Goal: Find specific page/section: Find specific page/section

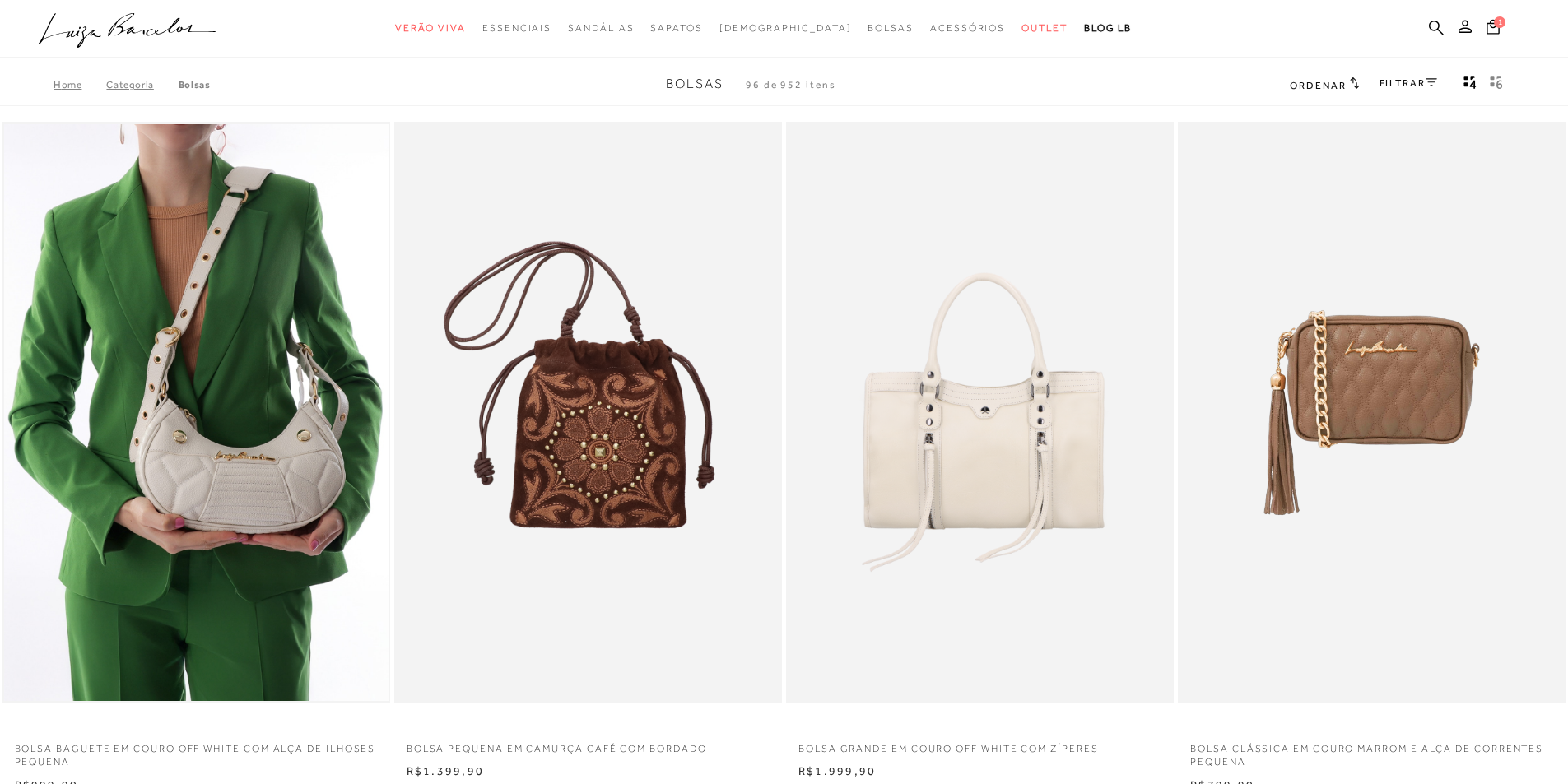
click at [1428, 33] on ul ".a{fill-rule:evenodd;} Verão Viva Em alta Favoritos das Influenciadoras Apostas…" at bounding box center [772, 29] width 1466 height 31
click at [1444, 32] on ul ".a{fill-rule:evenodd;} Verão Viva Em alta Favoritos das Influenciadoras Apostas…" at bounding box center [772, 29] width 1466 height 31
click at [1433, 33] on icon at bounding box center [1436, 27] width 14 height 15
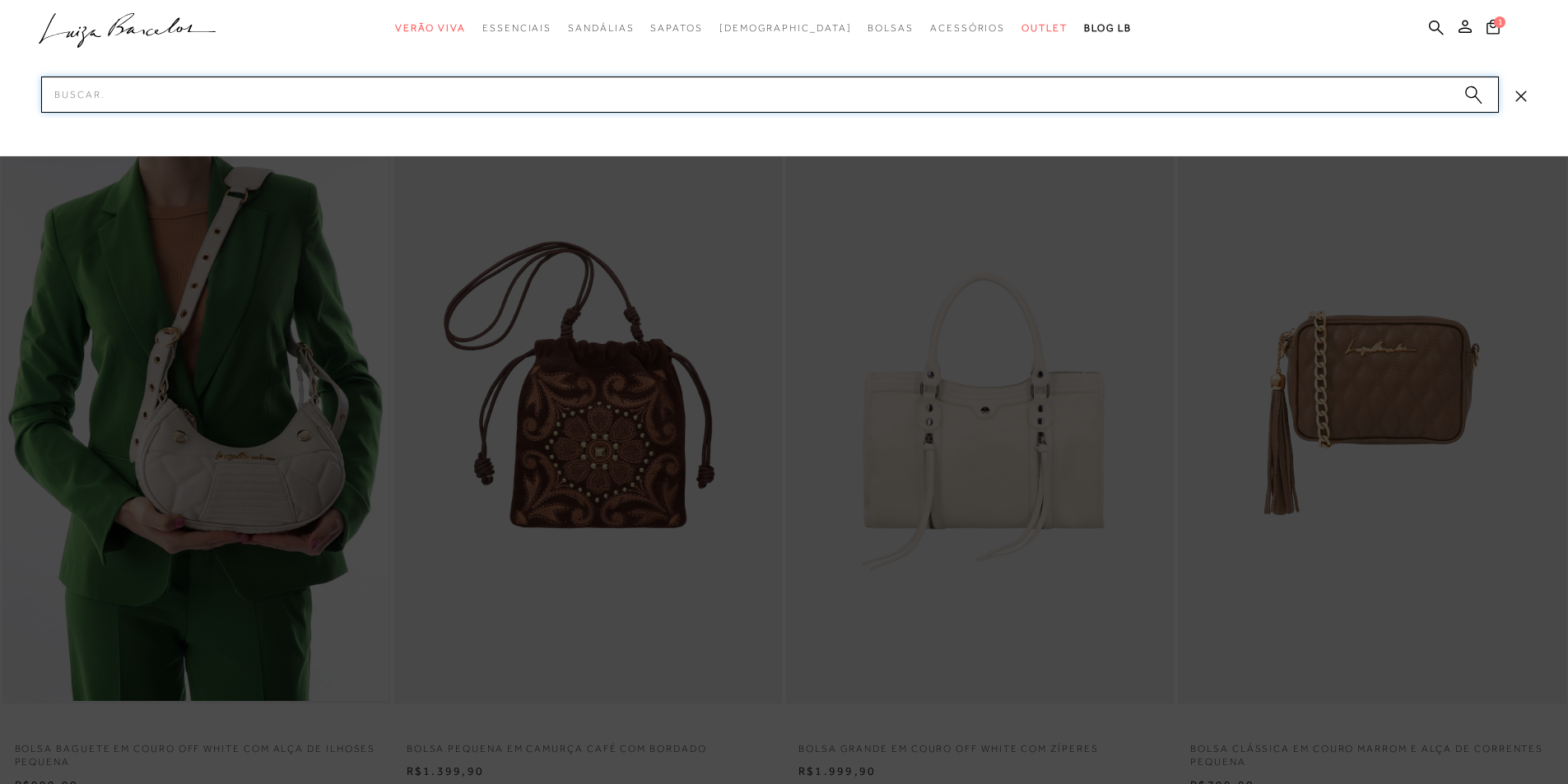
click at [765, 103] on input "Pesquisar" at bounding box center [770, 94] width 1458 height 36
paste input "77771337_2"
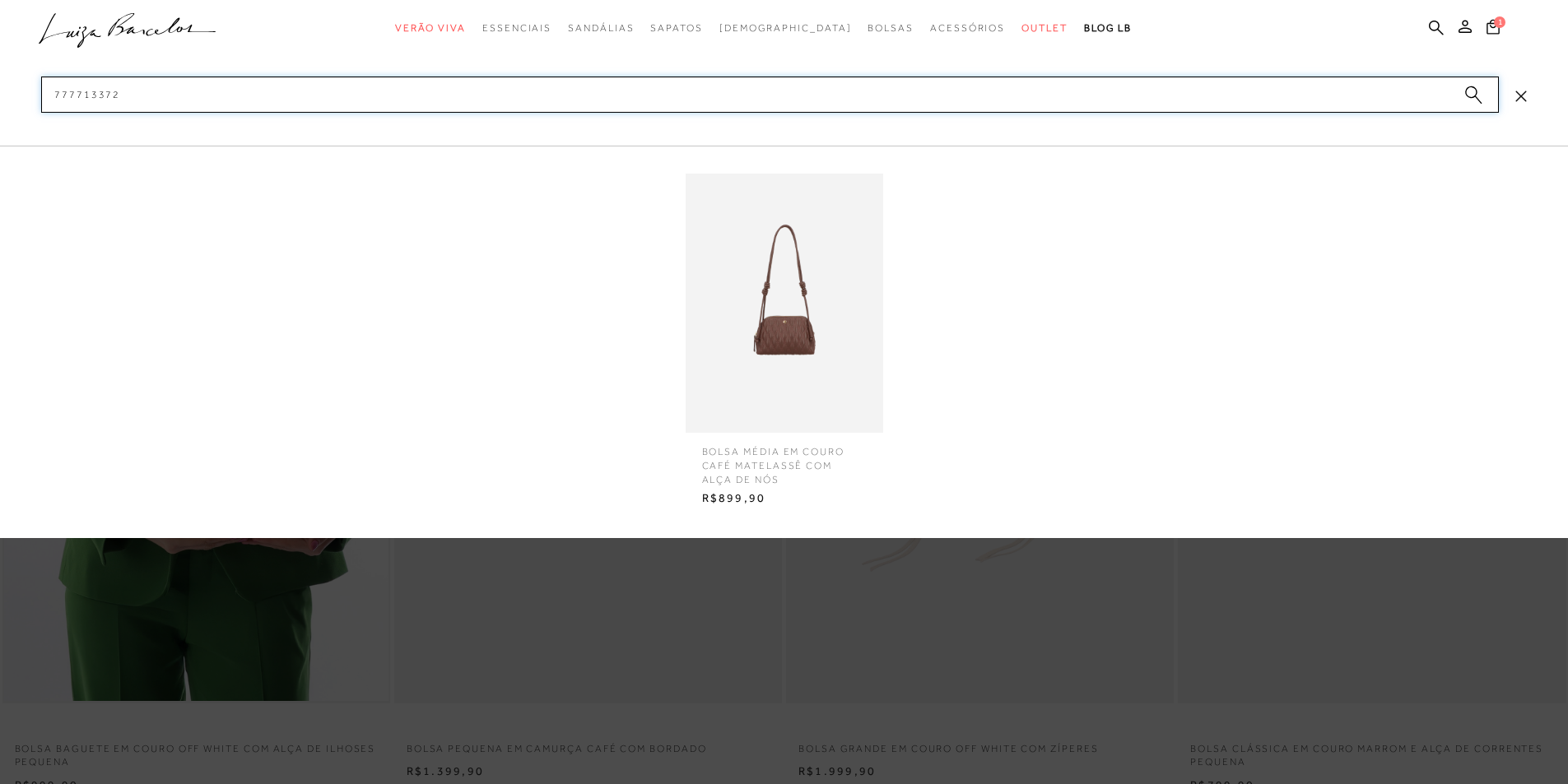
type input "777713372"
click at [724, 288] on img at bounding box center [784, 303] width 198 height 260
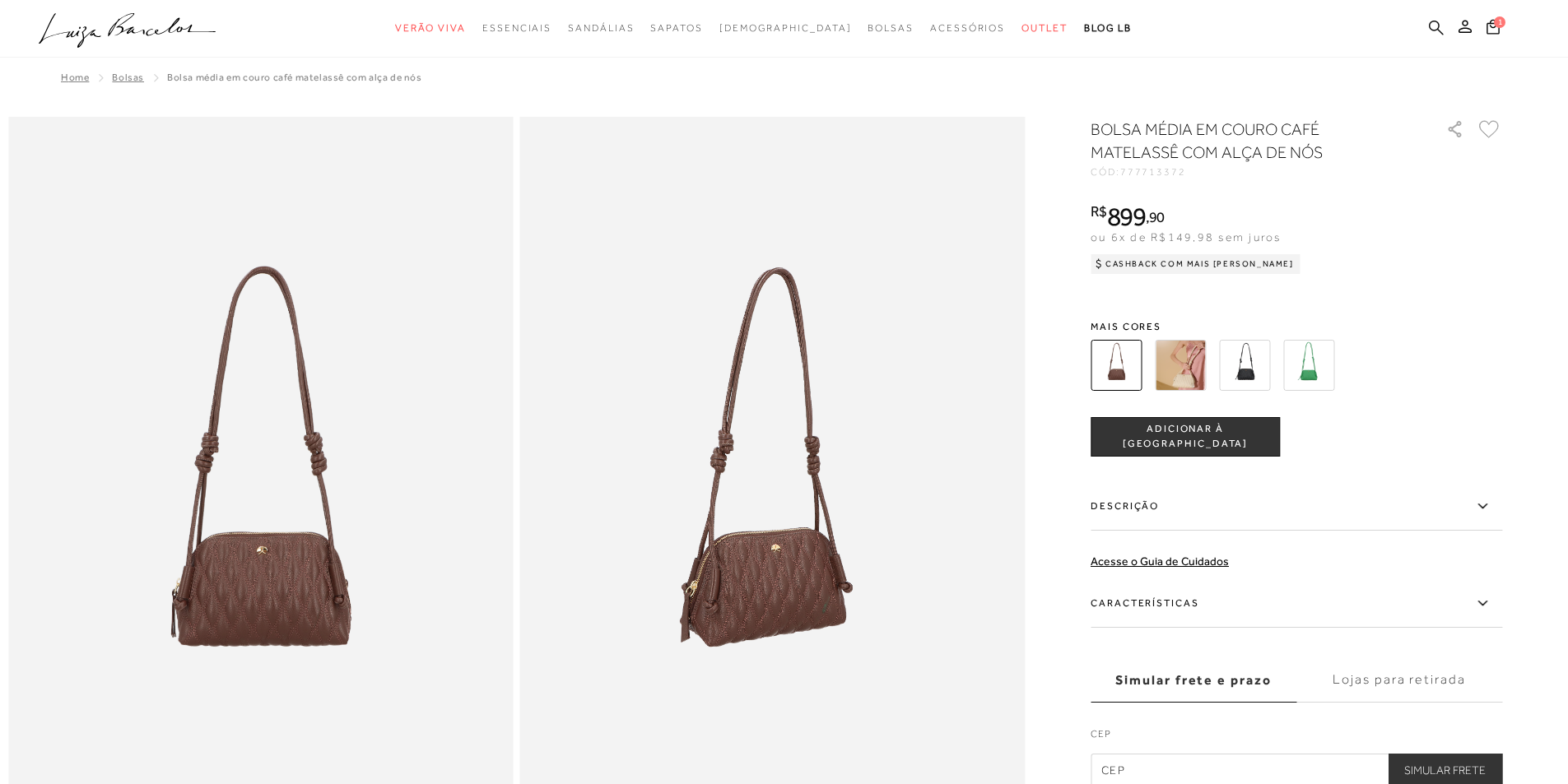
click at [1432, 30] on icon at bounding box center [1436, 27] width 14 height 14
click at [1446, 27] on ul ".a{fill-rule:evenodd;} Verão Viva Em alta Favoritos das Influenciadoras Apostas…" at bounding box center [772, 29] width 1466 height 31
click at [1438, 31] on icon at bounding box center [1436, 27] width 14 height 15
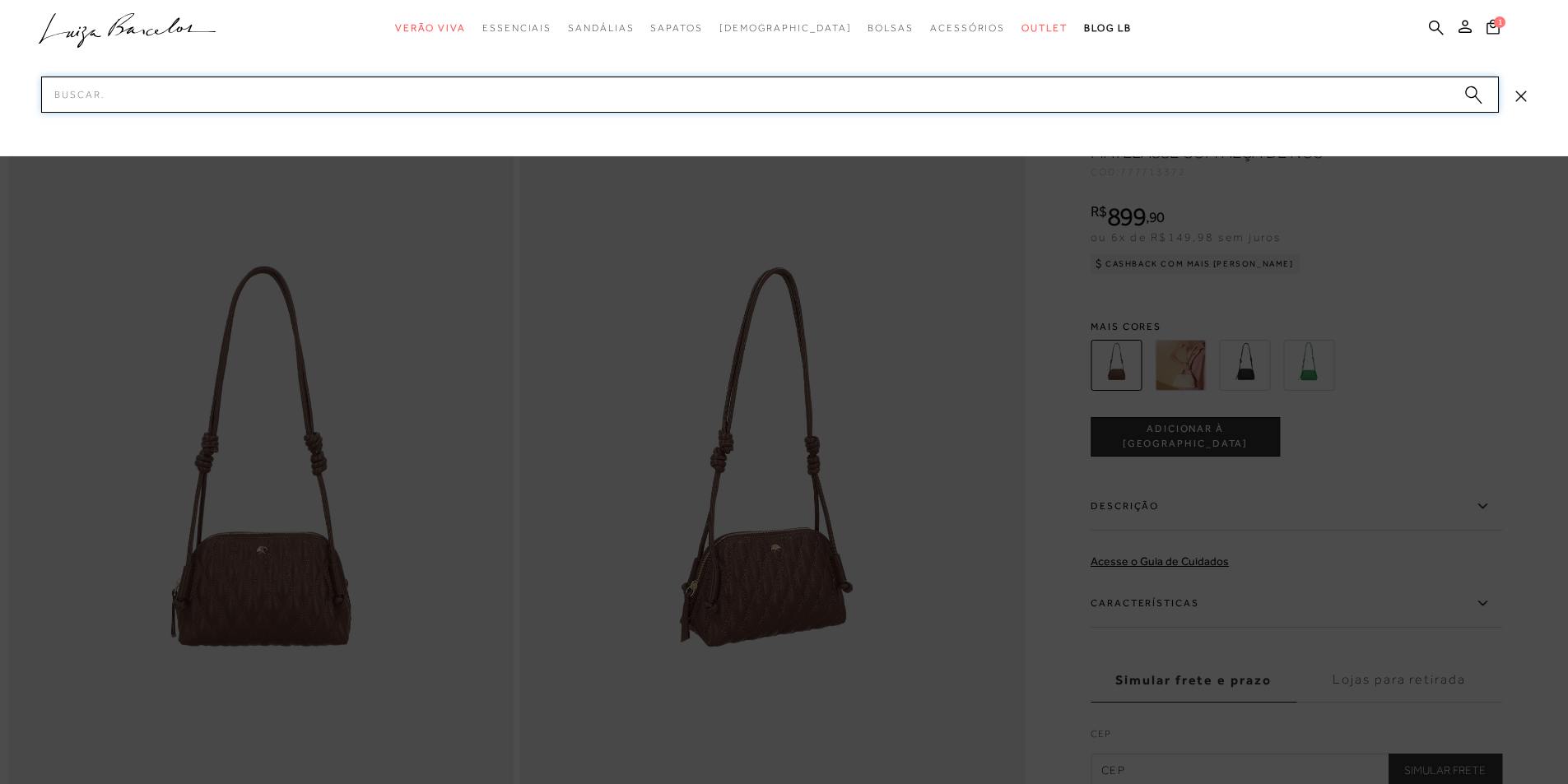
click at [993, 97] on input "Pesquisar" at bounding box center [770, 94] width 1458 height 36
paste input "77771325_4"
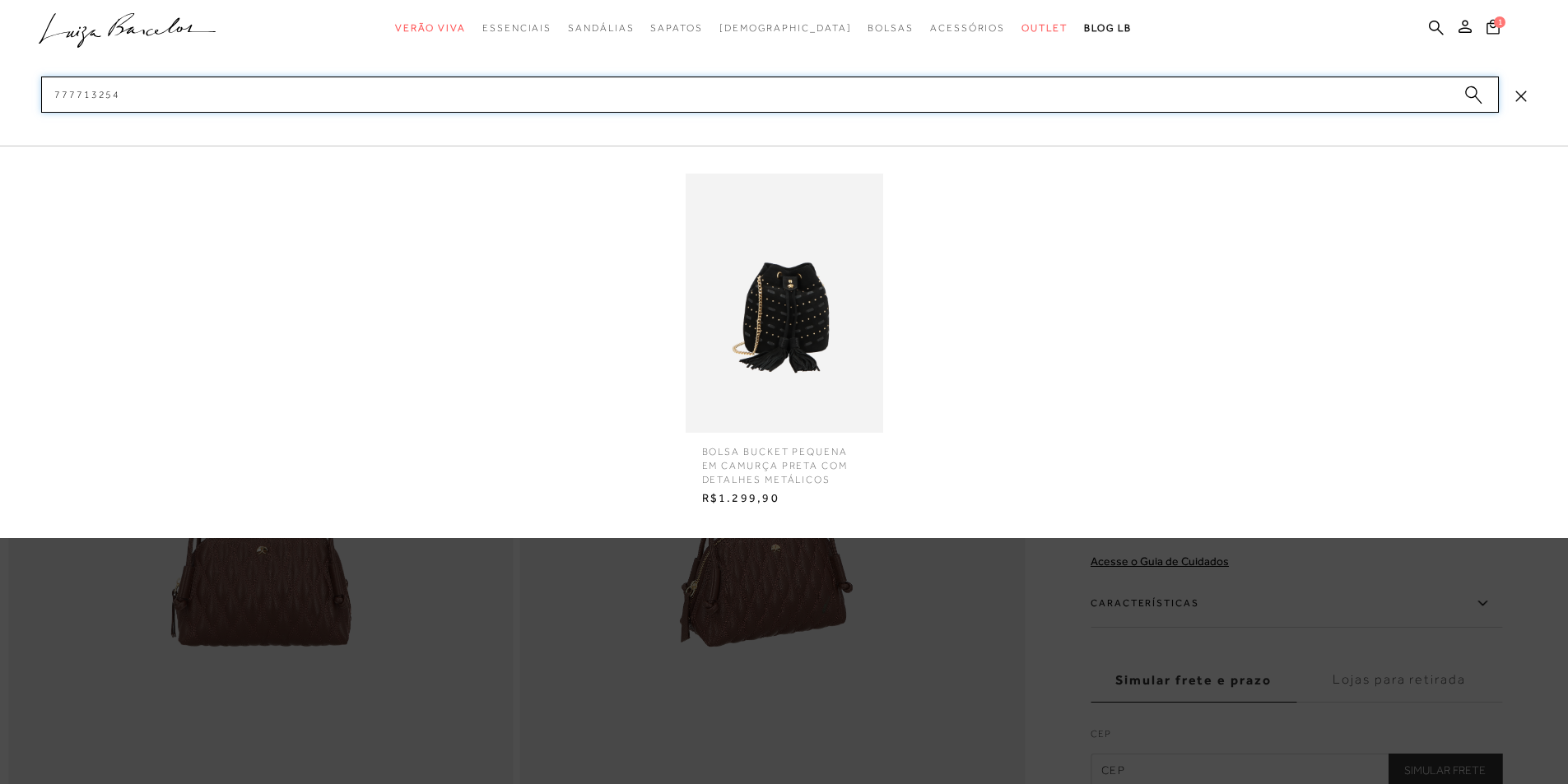
type input "777713254"
click at [833, 285] on img at bounding box center [784, 303] width 198 height 260
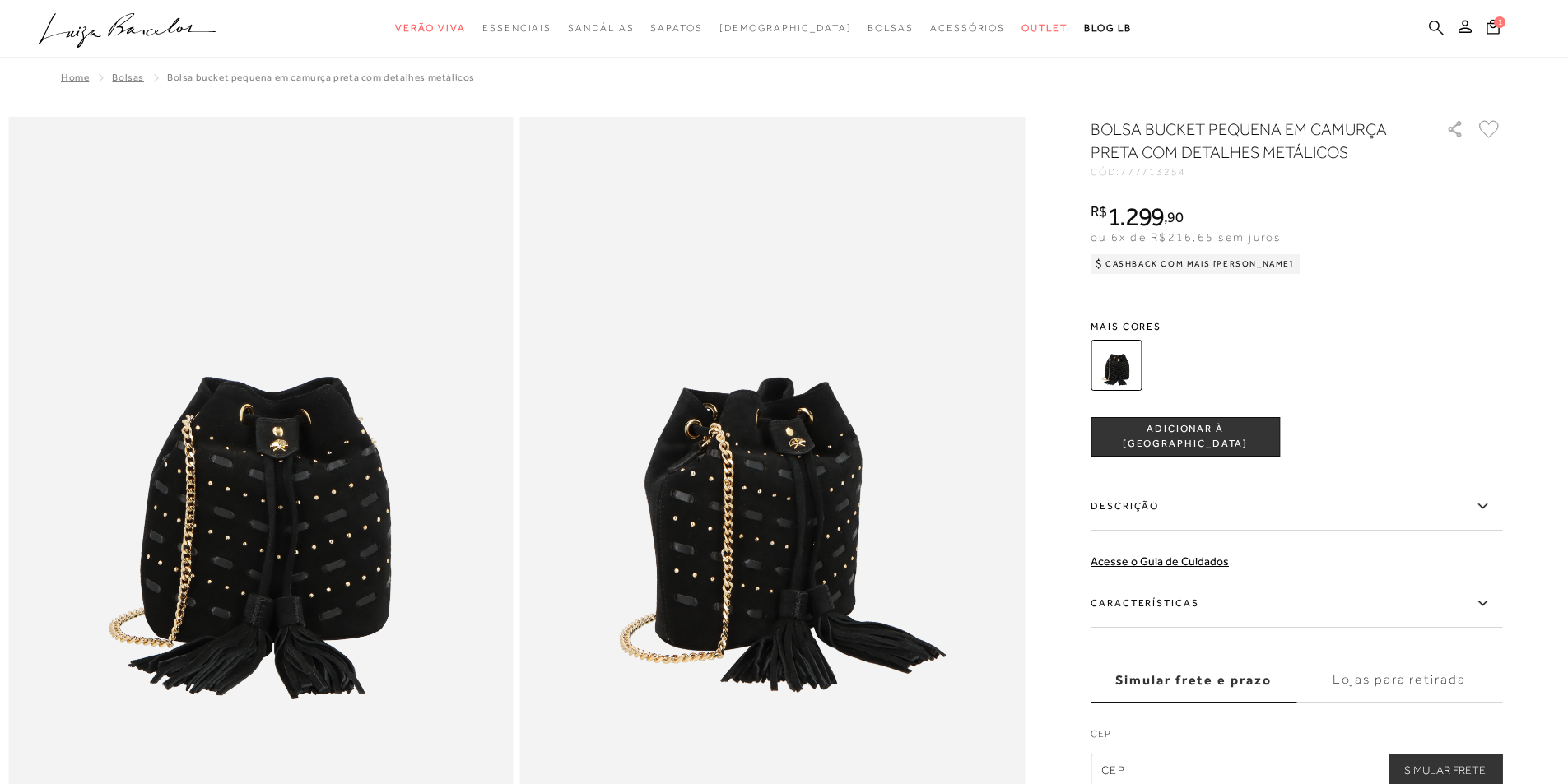
click at [1431, 23] on icon at bounding box center [1436, 27] width 14 height 15
click at [1431, 22] on icon at bounding box center [1436, 27] width 14 height 14
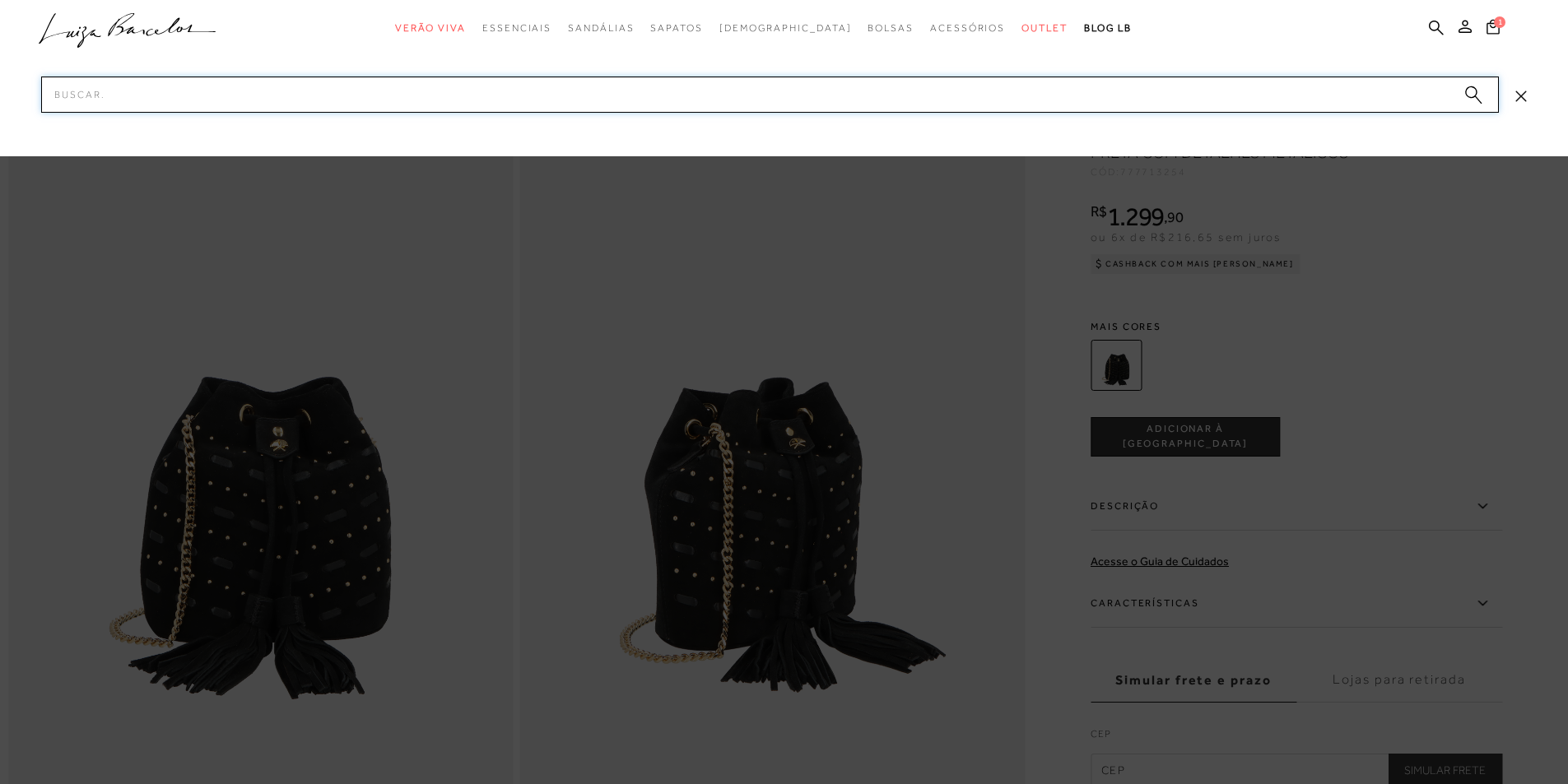
click at [1066, 100] on input "Pesquisar" at bounding box center [770, 94] width 1458 height 36
paste input "77771313_2"
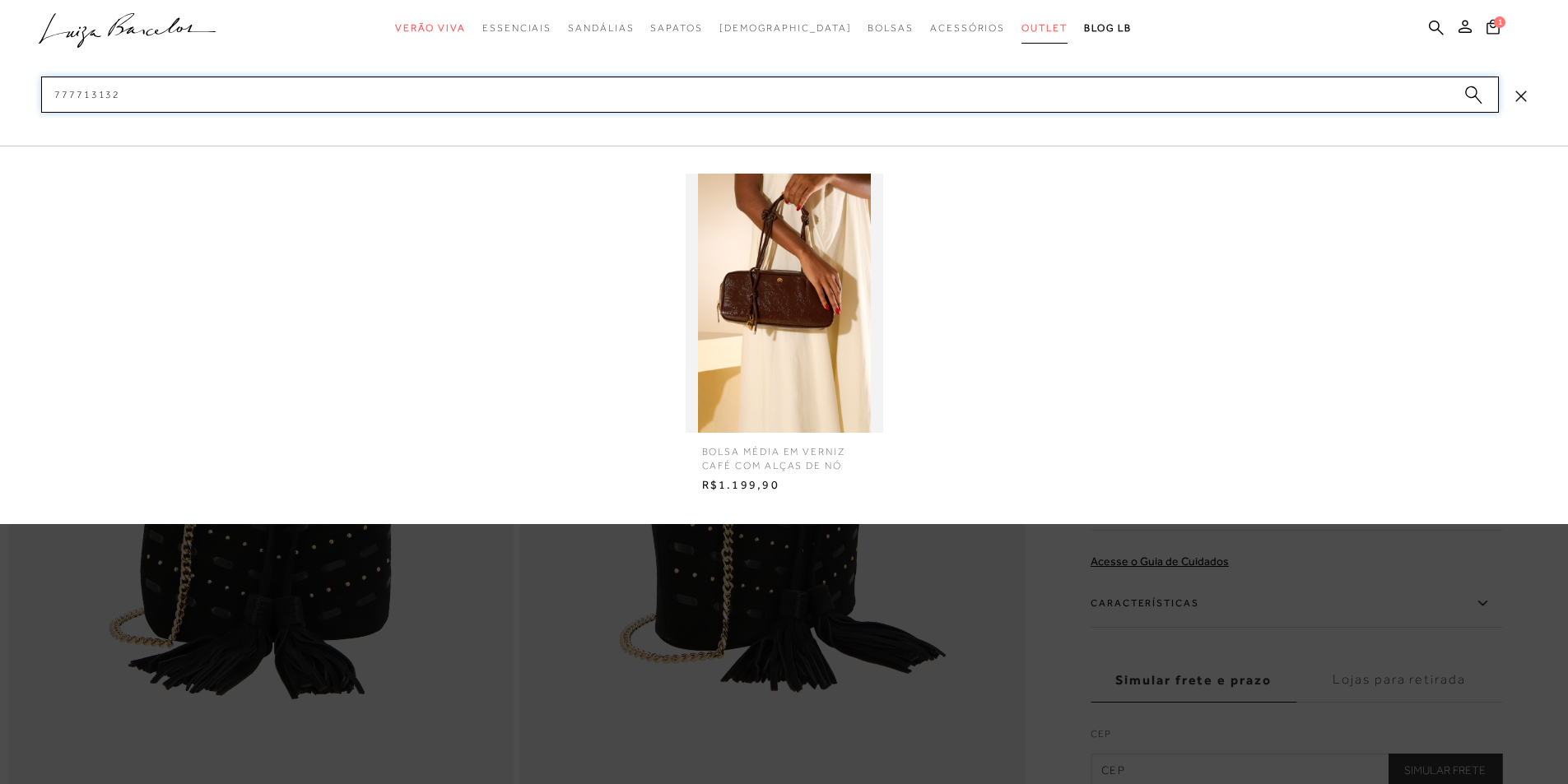
type input "777713132"
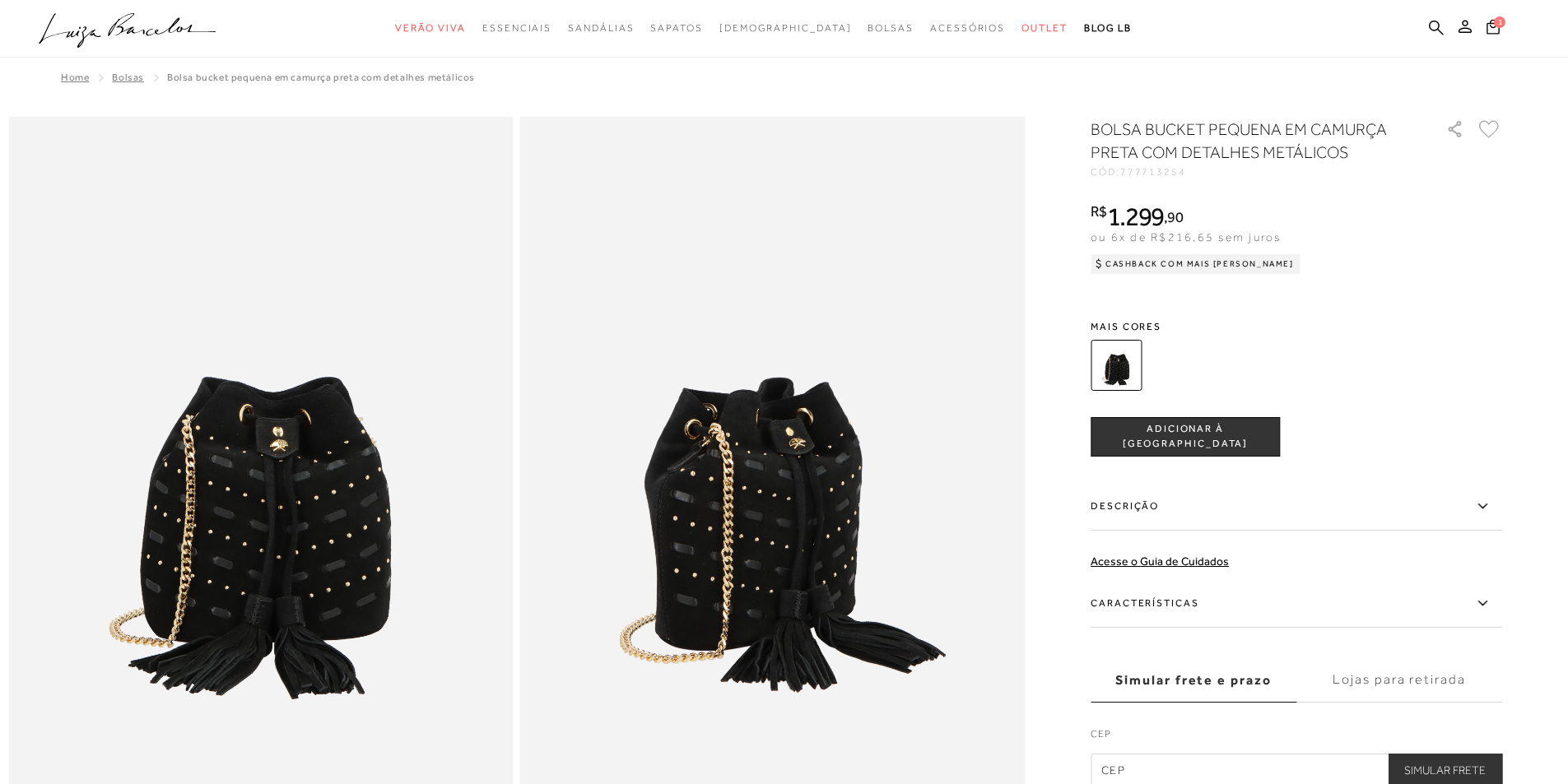
click at [1445, 26] on ul ".a{fill-rule:evenodd;} Verão Viva Em alta Favoritos das Influenciadoras Apostas…" at bounding box center [772, 29] width 1466 height 31
click at [1432, 30] on icon at bounding box center [1436, 27] width 14 height 14
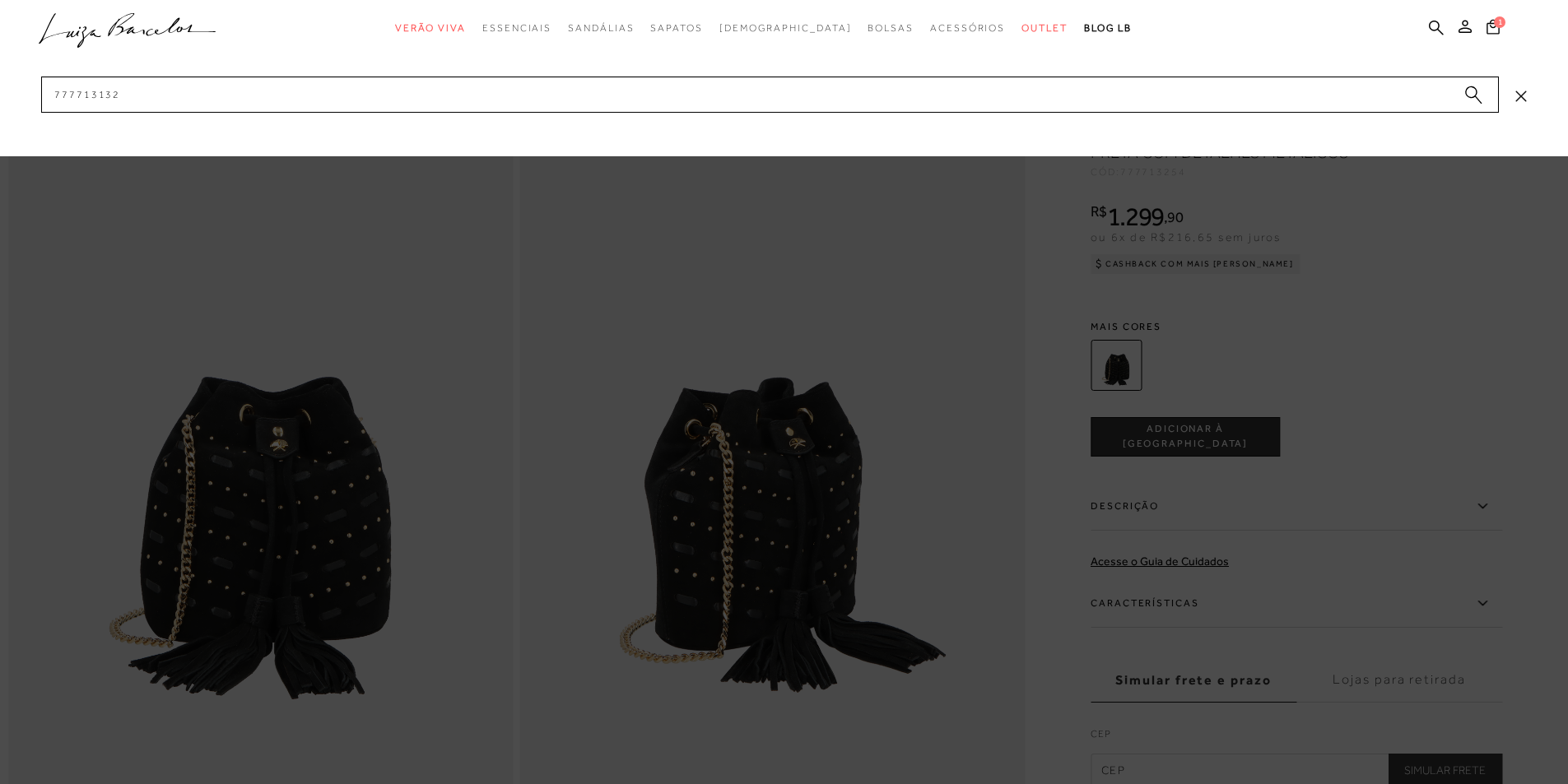
click at [1484, 93] on button "submit" at bounding box center [1473, 97] width 24 height 23
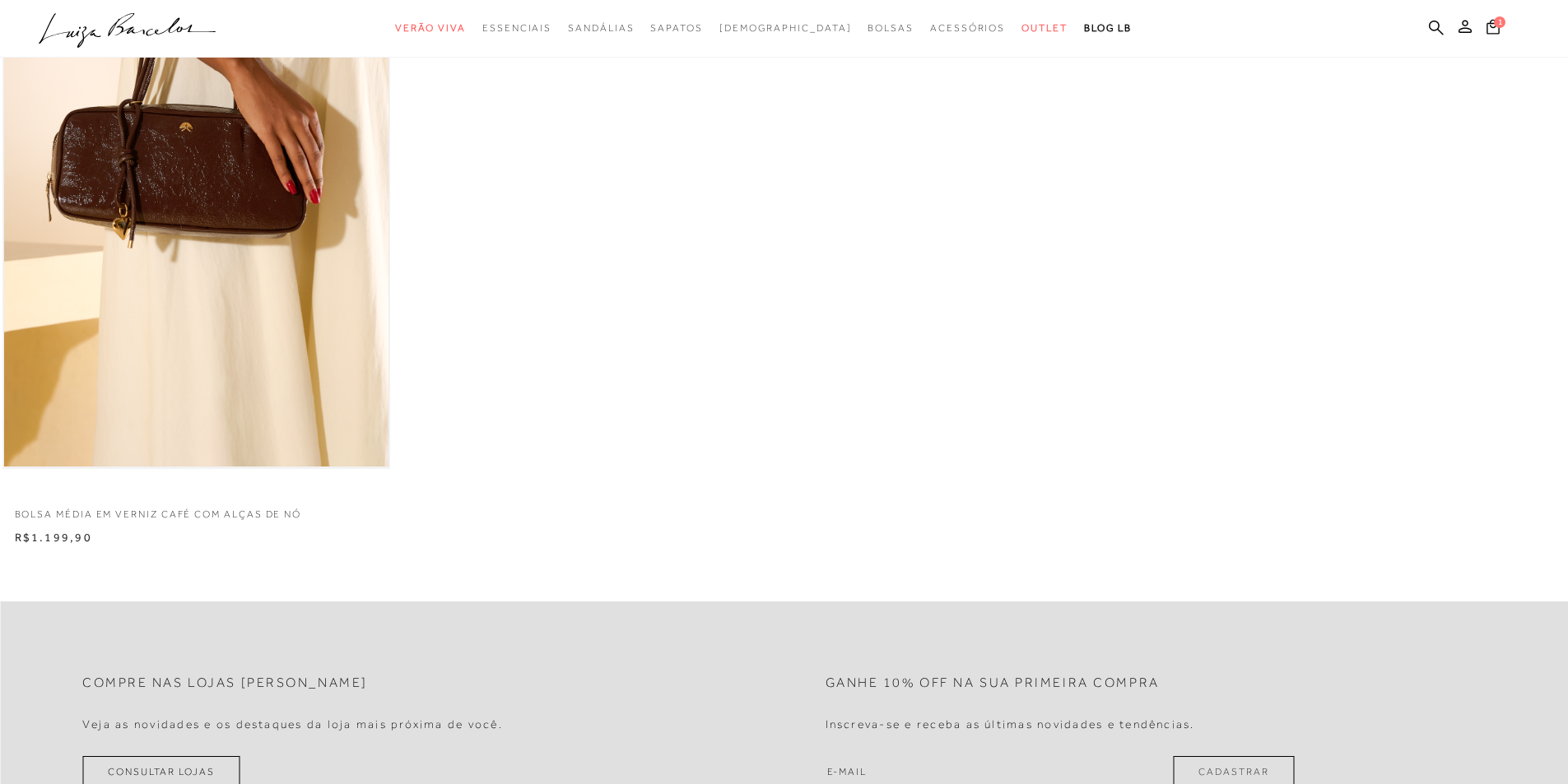
scroll to position [164, 0]
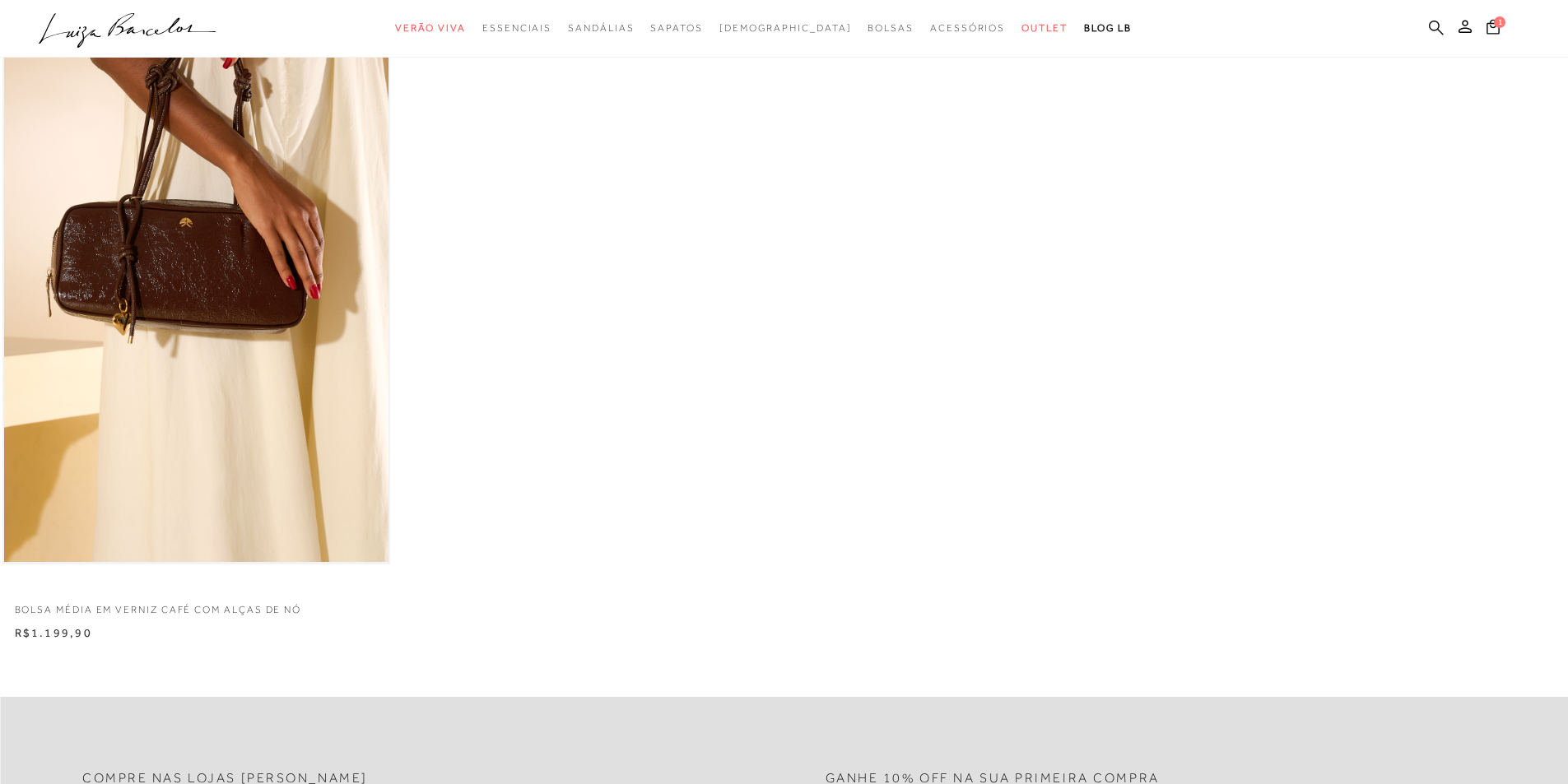
click at [1442, 25] on icon at bounding box center [1436, 27] width 14 height 15
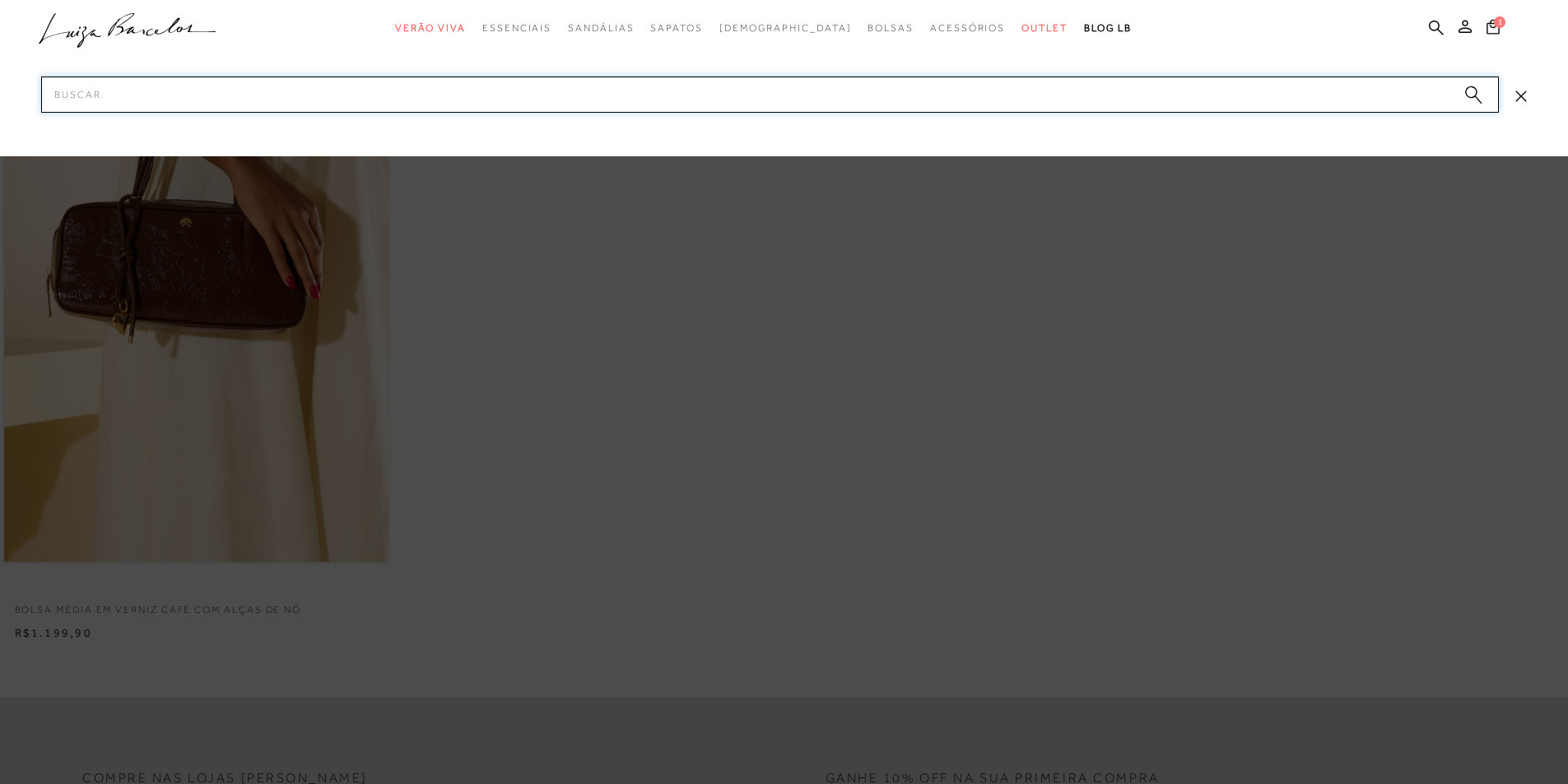
click at [919, 90] on input "Pesquisar" at bounding box center [770, 94] width 1458 height 36
paste input "77771251_1"
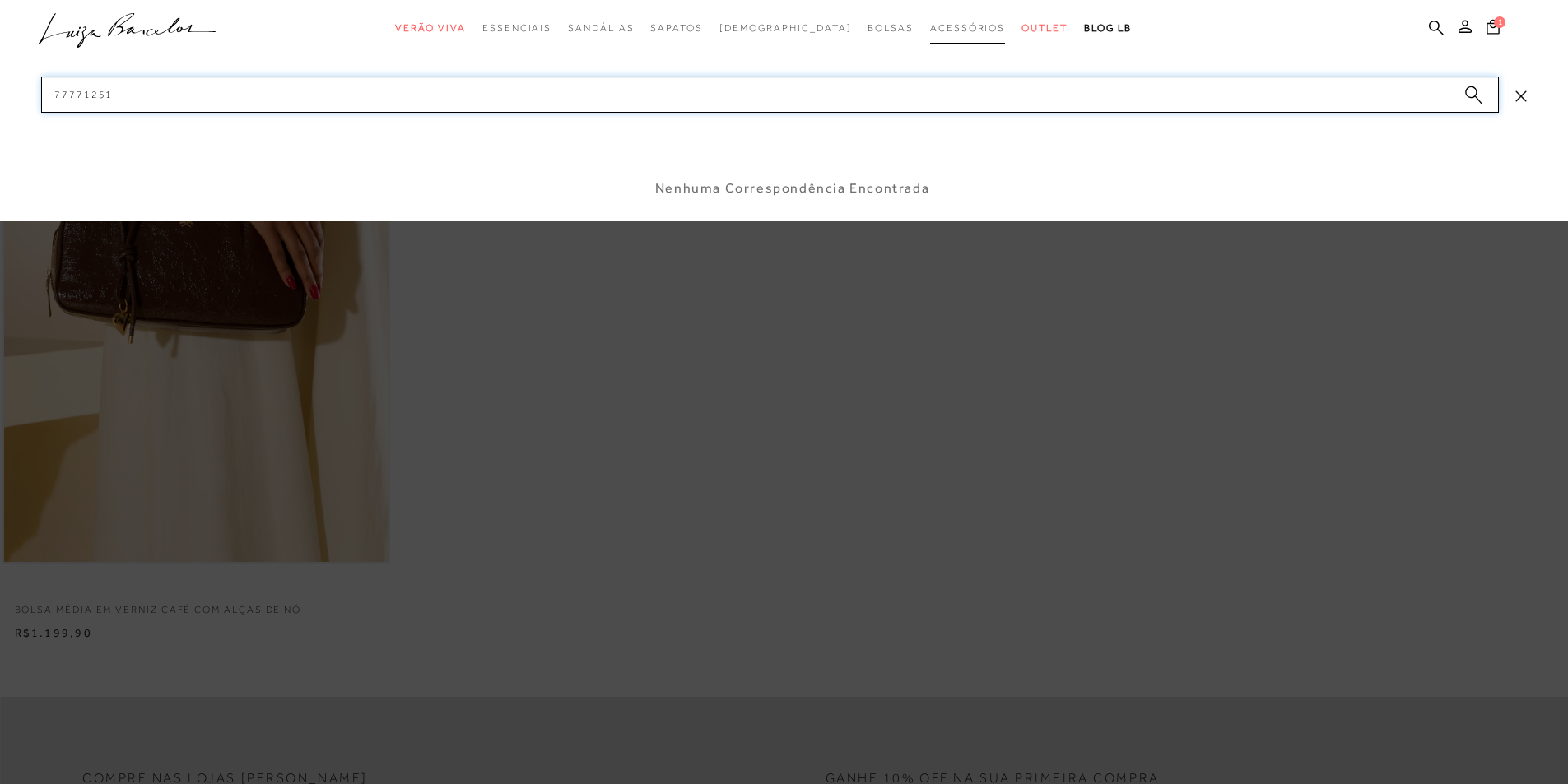
type input "77771251"
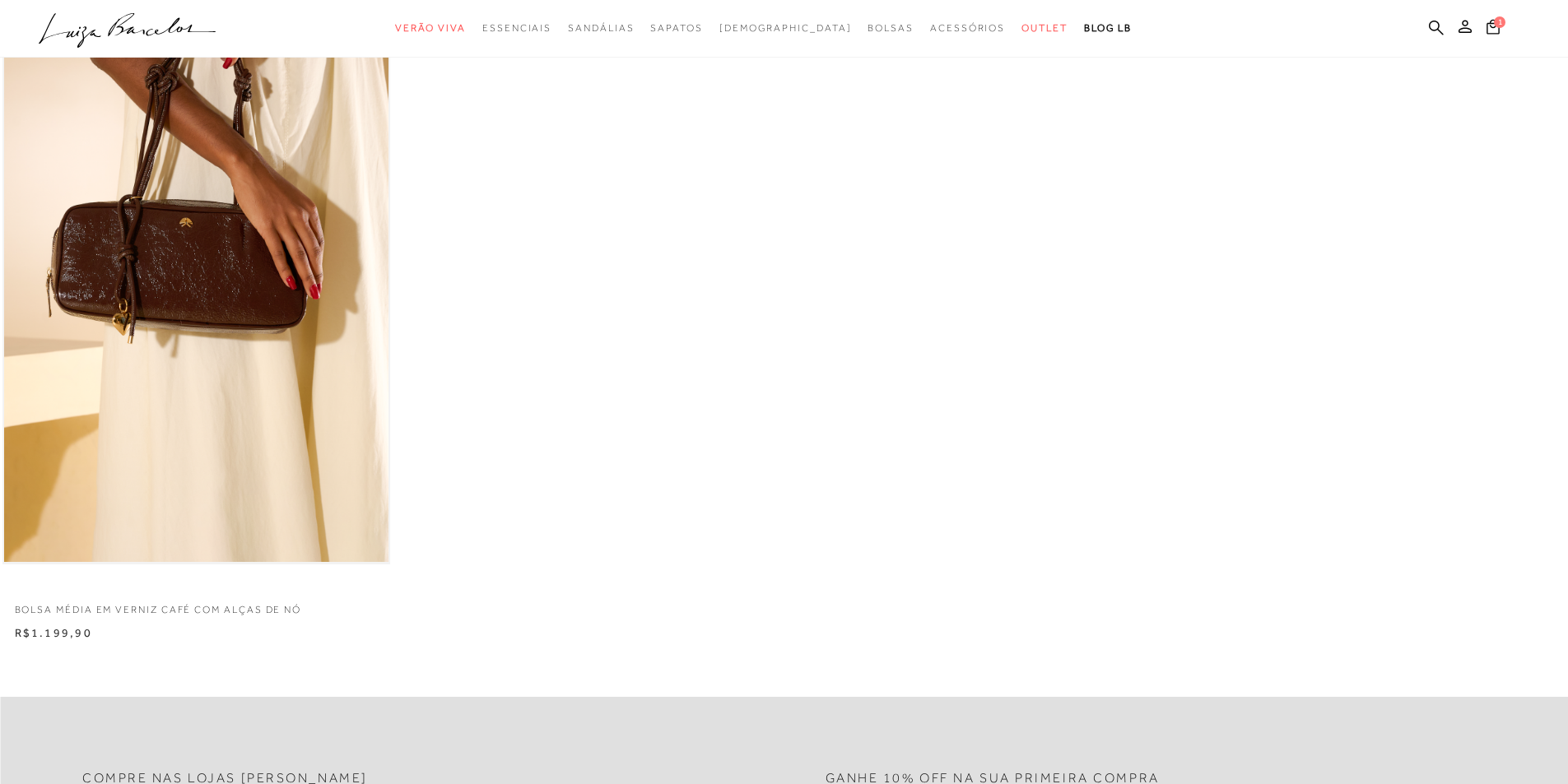
click at [1445, 30] on ul ".a{fill-rule:evenodd;} Verão Viva Em alta Favoritos das Influenciadoras Apostas…" at bounding box center [772, 29] width 1466 height 31
click at [1436, 27] on icon at bounding box center [1436, 27] width 14 height 15
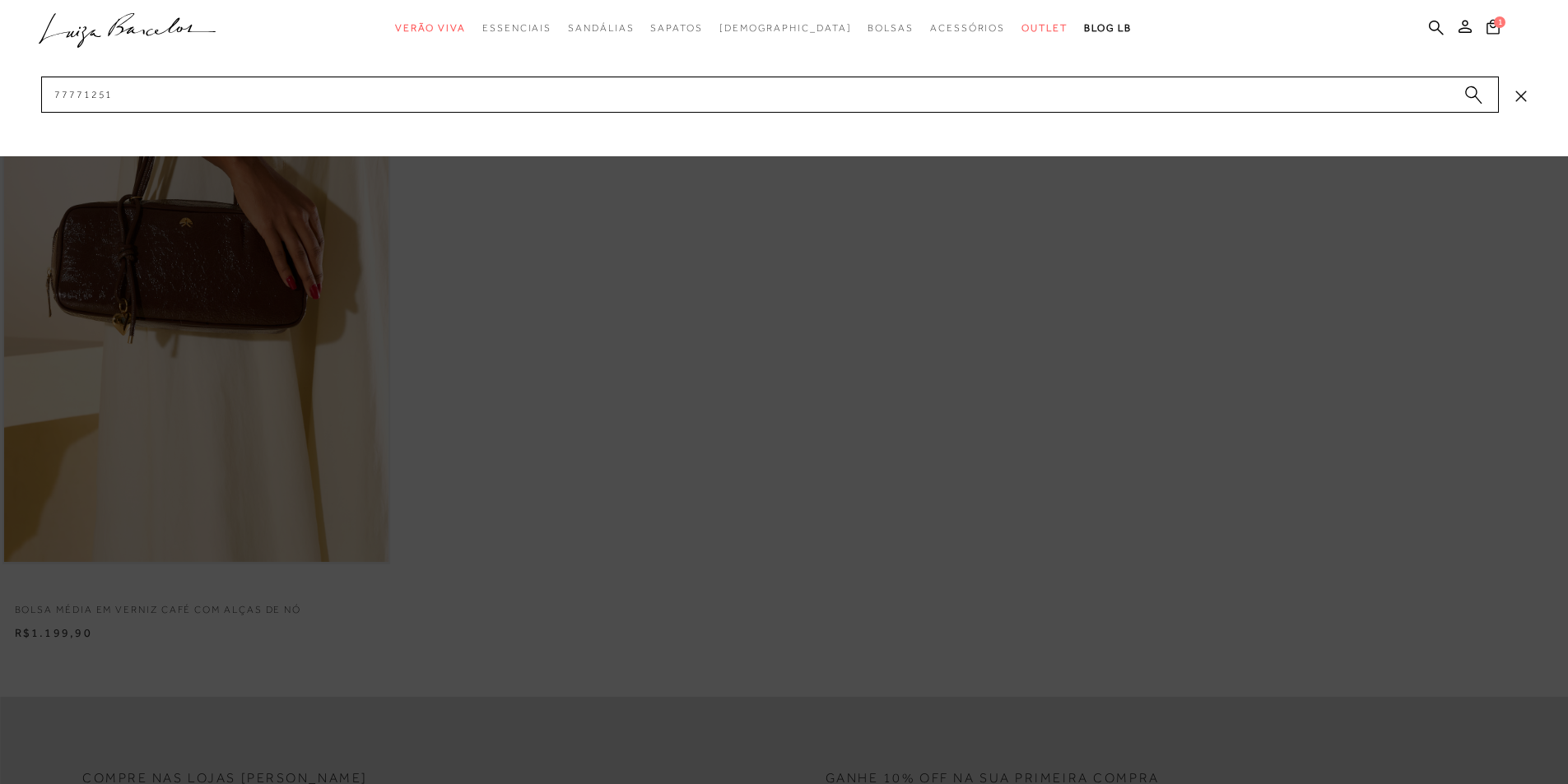
click at [1475, 95] on circle "submit" at bounding box center [1471, 92] width 12 height 12
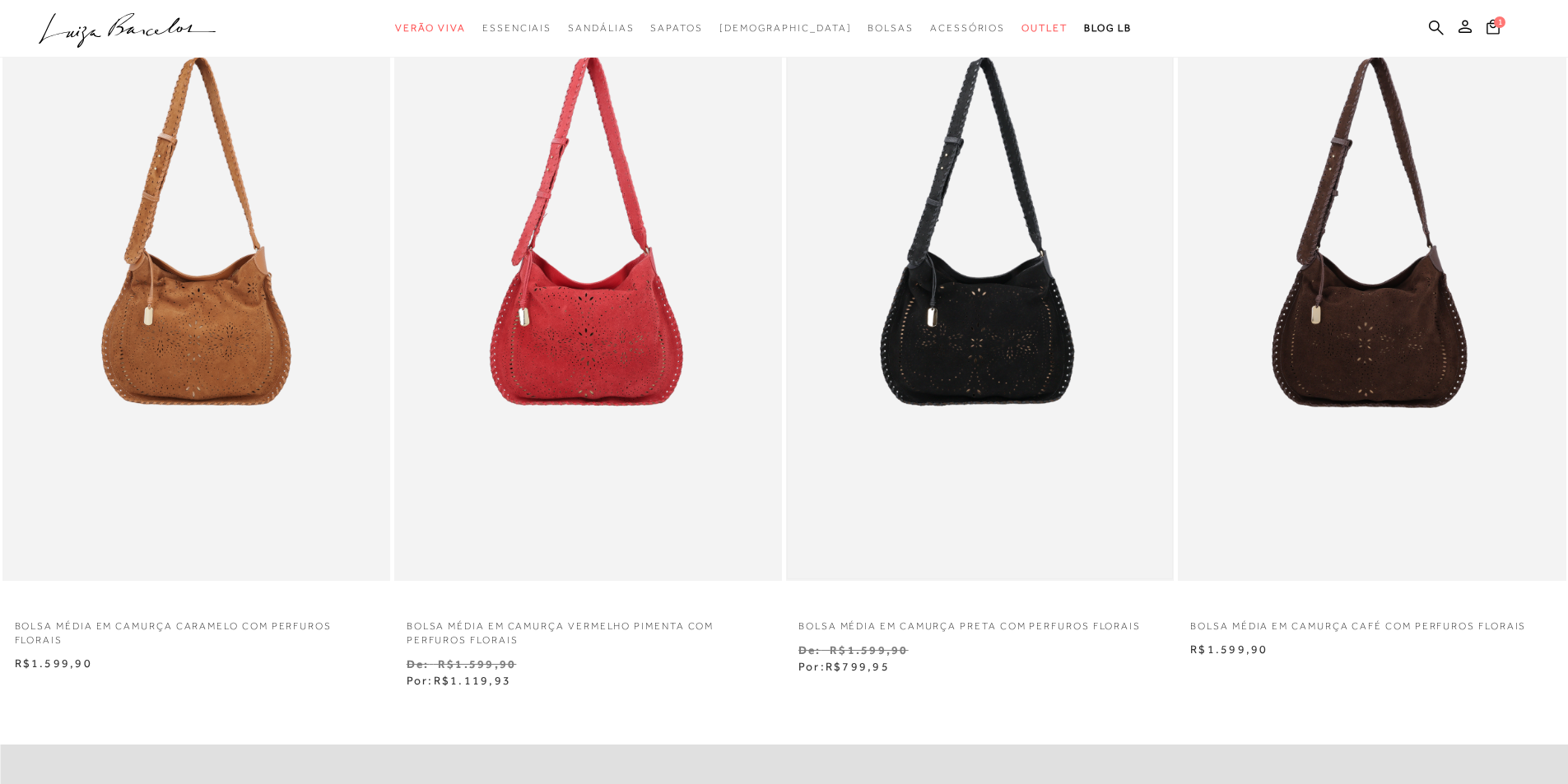
scroll to position [164, 0]
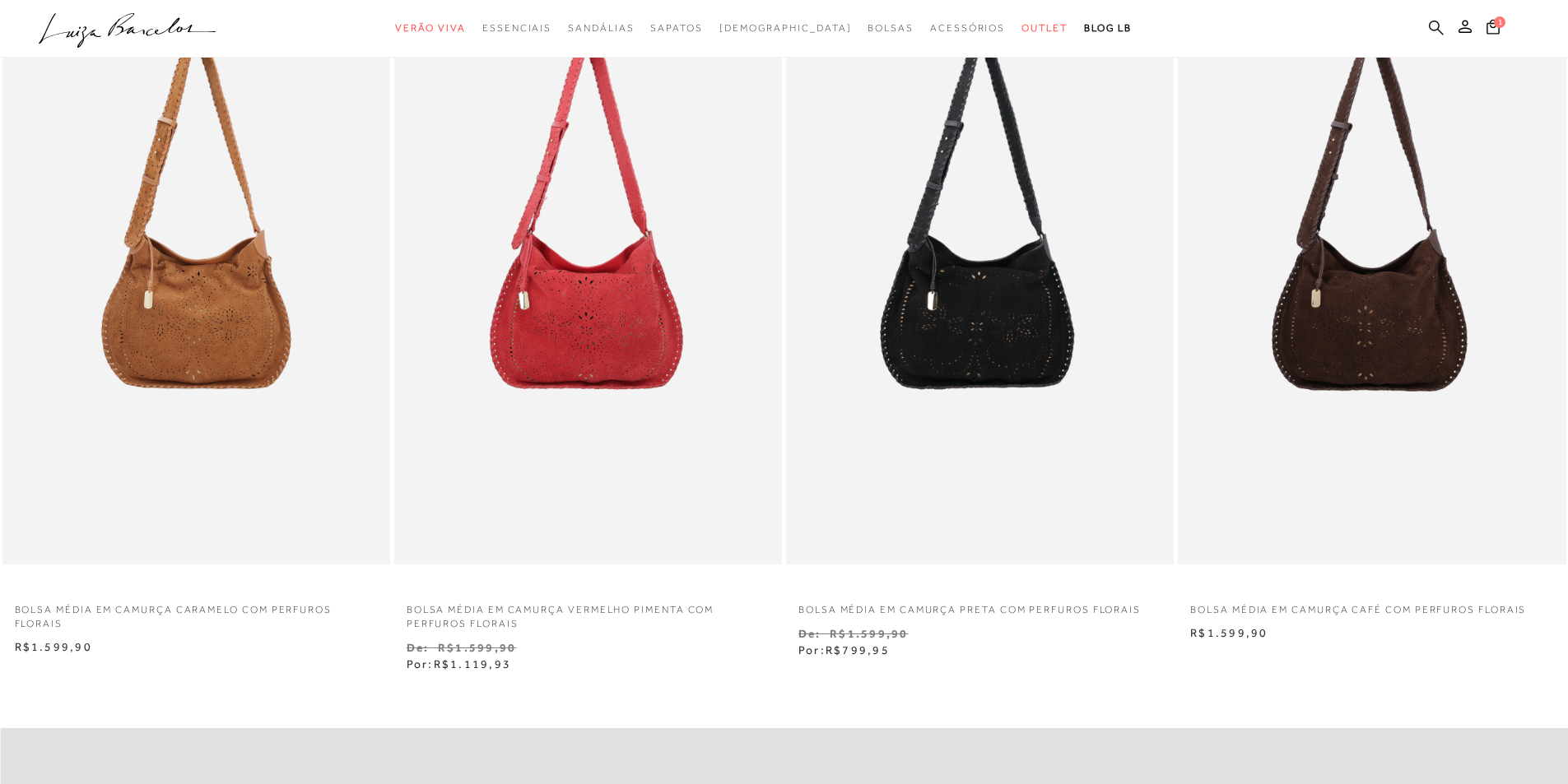
click at [1441, 22] on icon at bounding box center [1436, 27] width 14 height 15
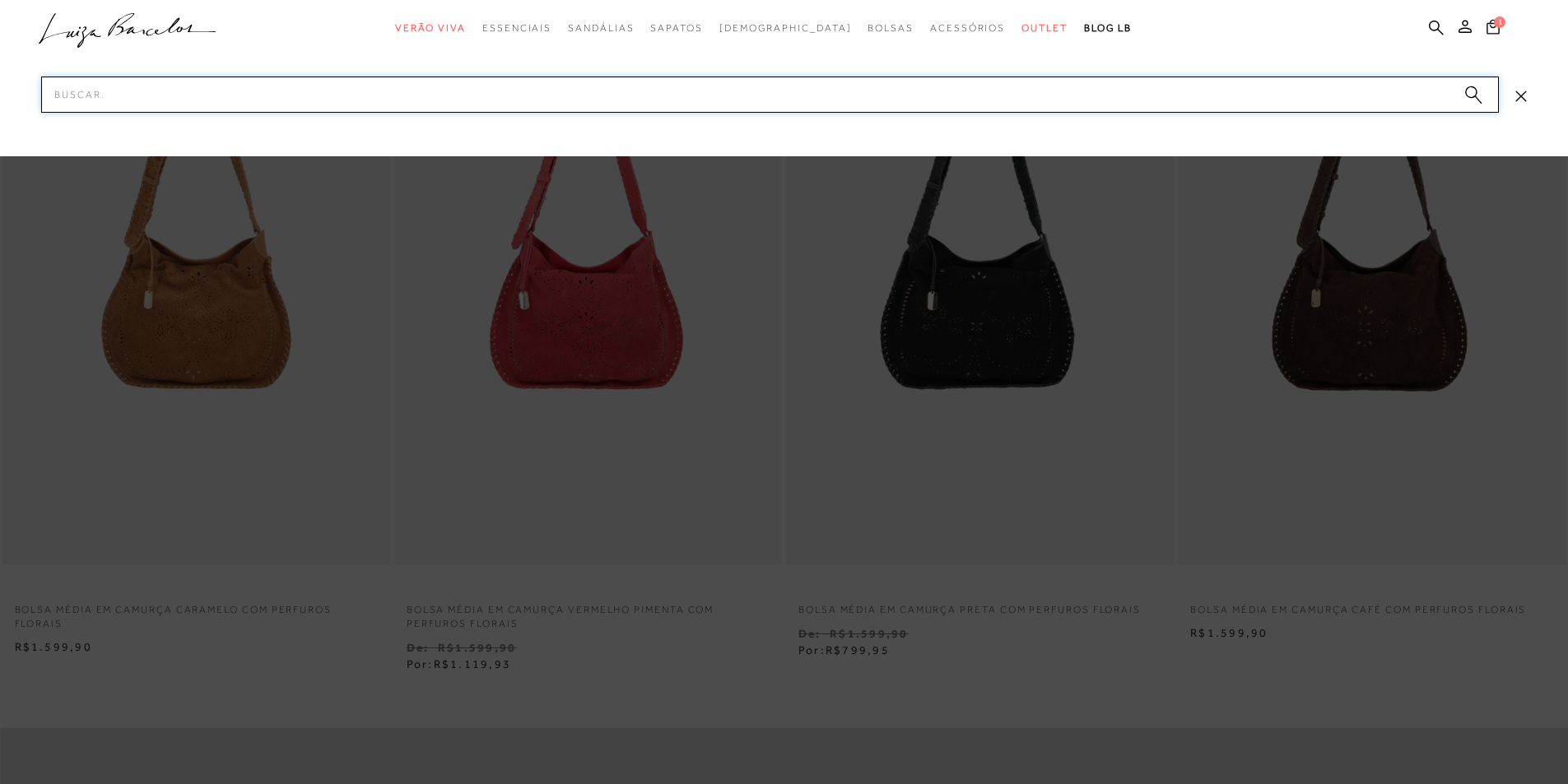
paste input "77771196_15"
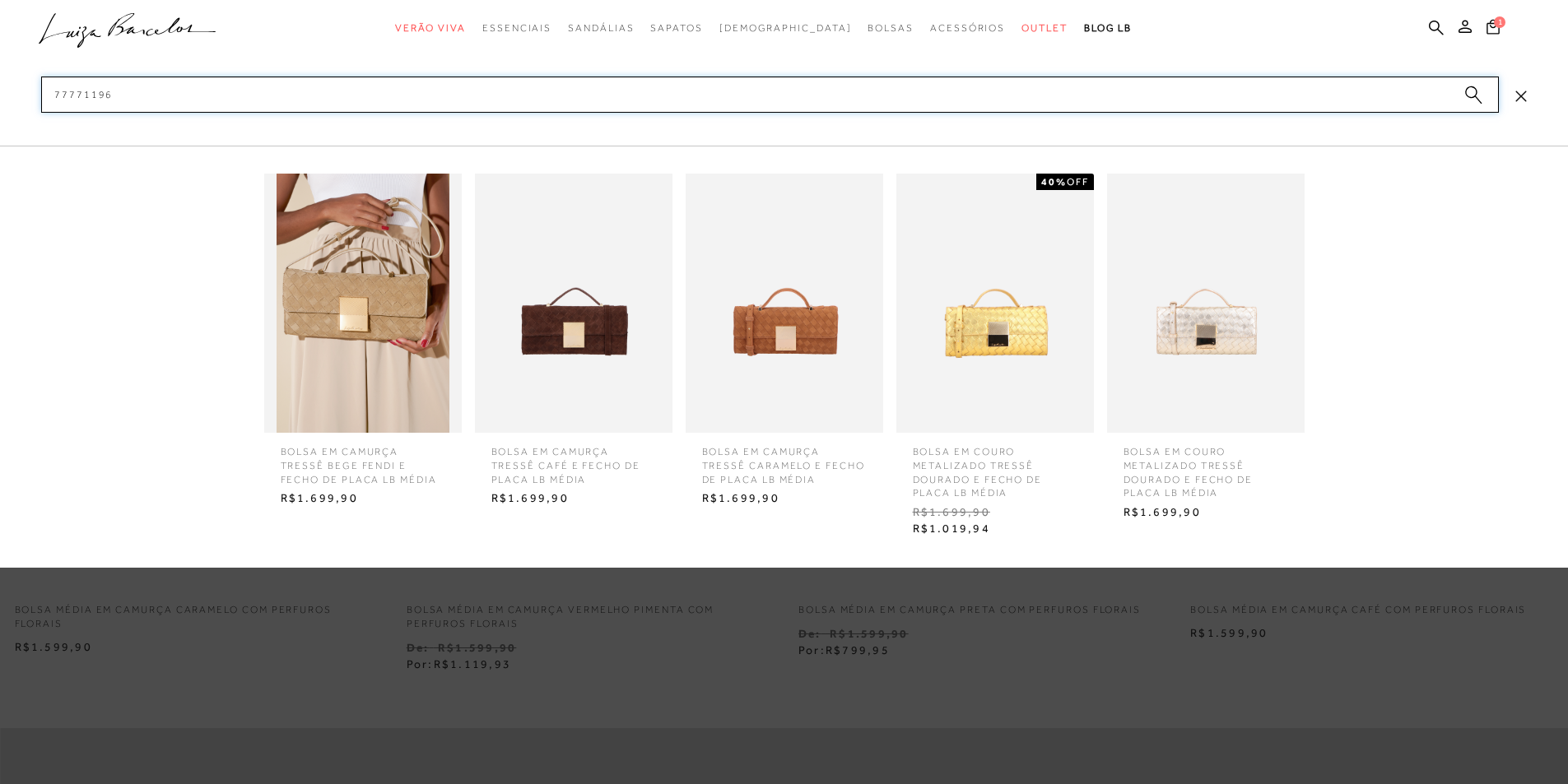
type input "77771196"
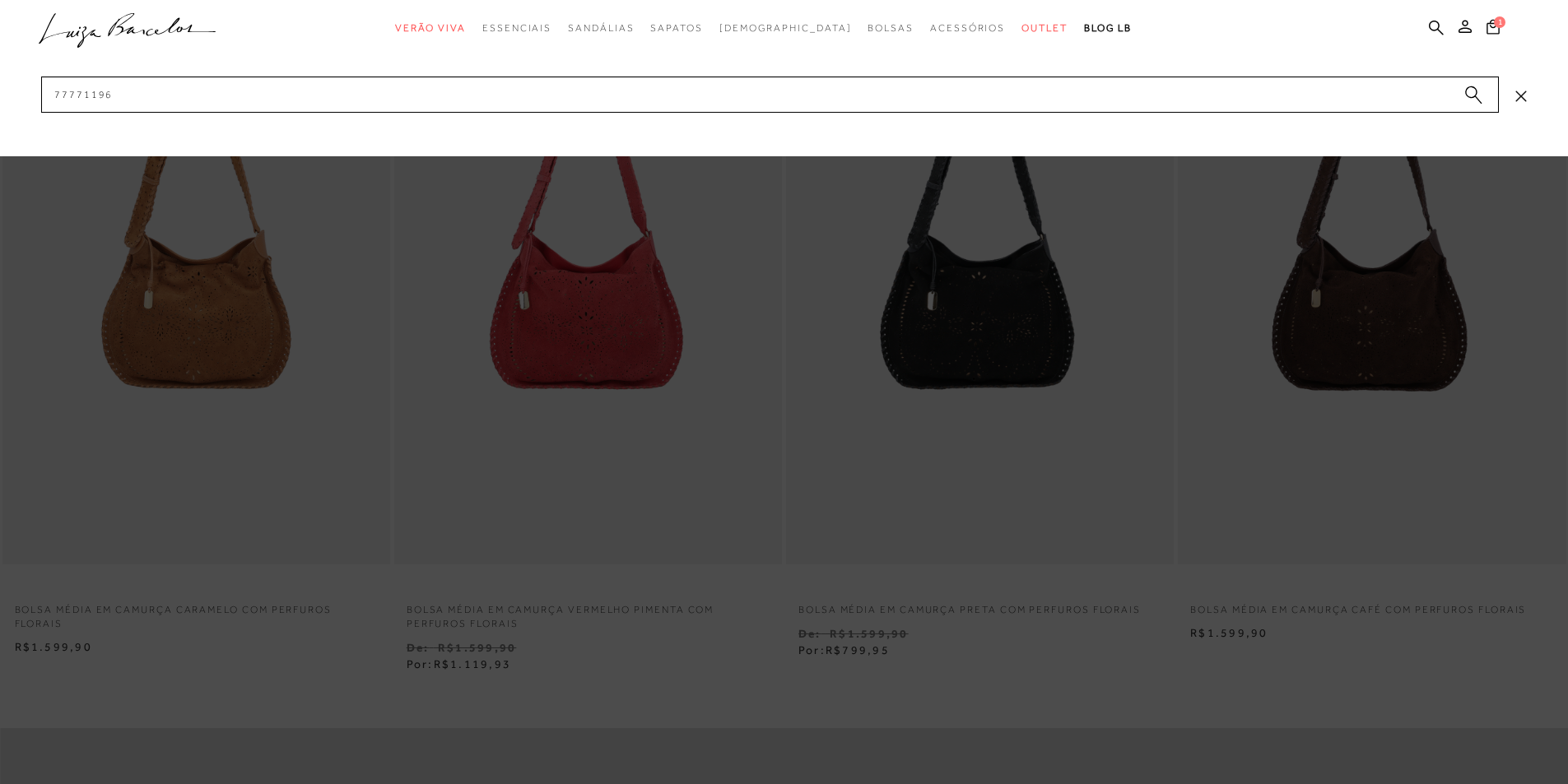
click at [1475, 94] on circle "submit" at bounding box center [1471, 92] width 12 height 12
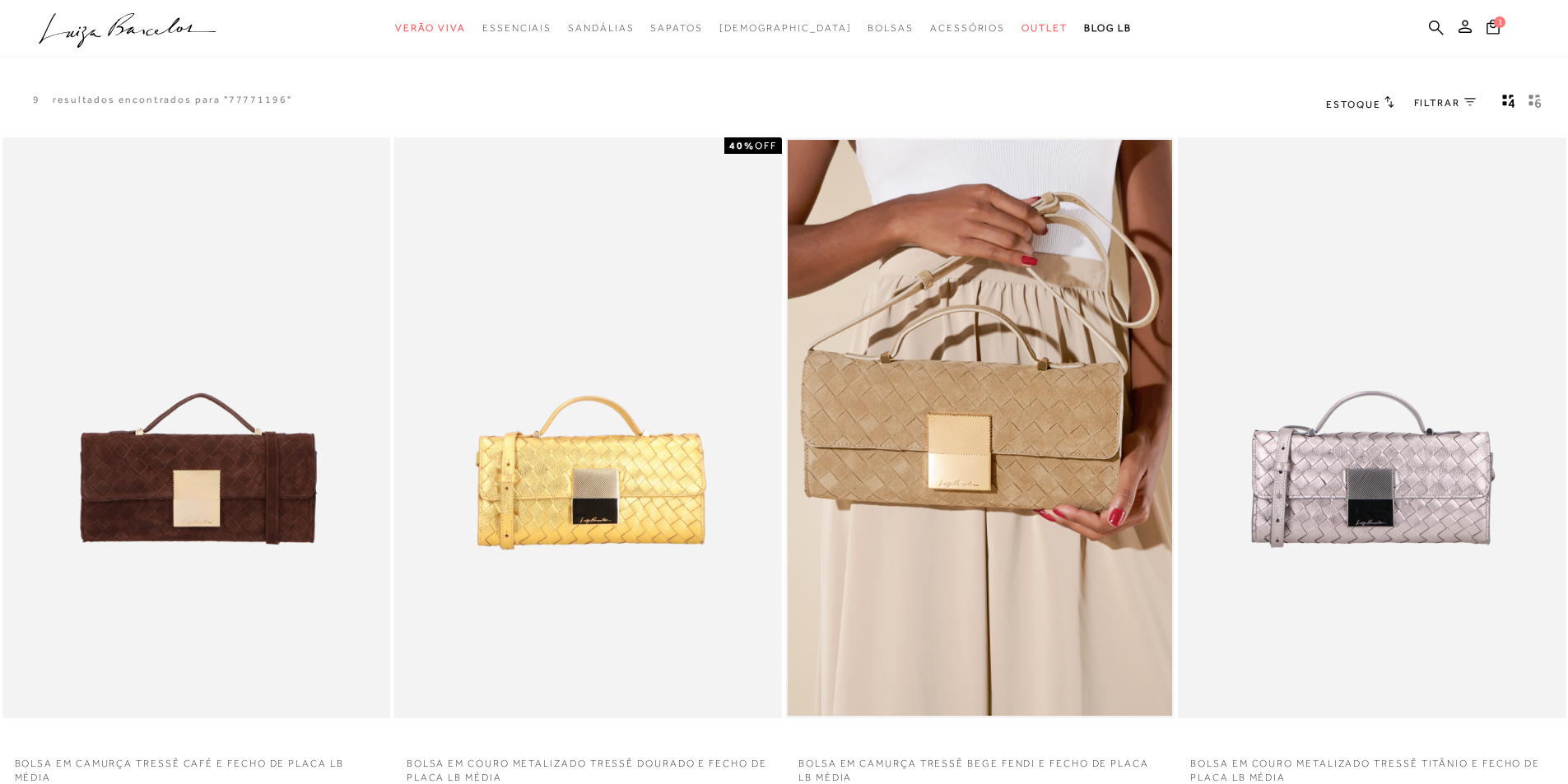
scroll to position [83, 0]
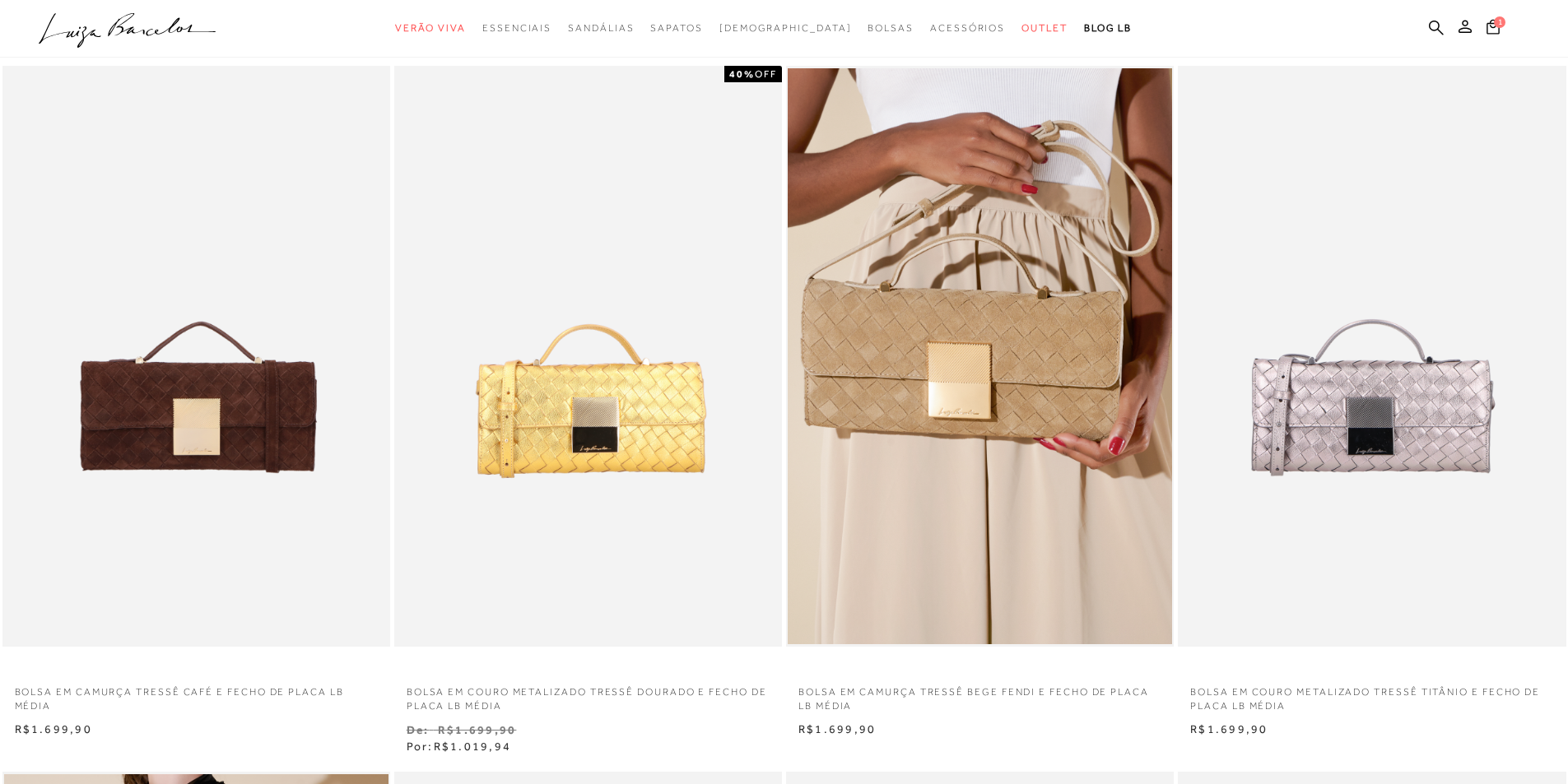
click at [1428, 31] on ul ".a{fill-rule:evenodd;} Verão Viva Em alta Favoritos das Influenciadoras Apostas…" at bounding box center [772, 29] width 1466 height 31
click at [1433, 22] on icon at bounding box center [1436, 27] width 14 height 15
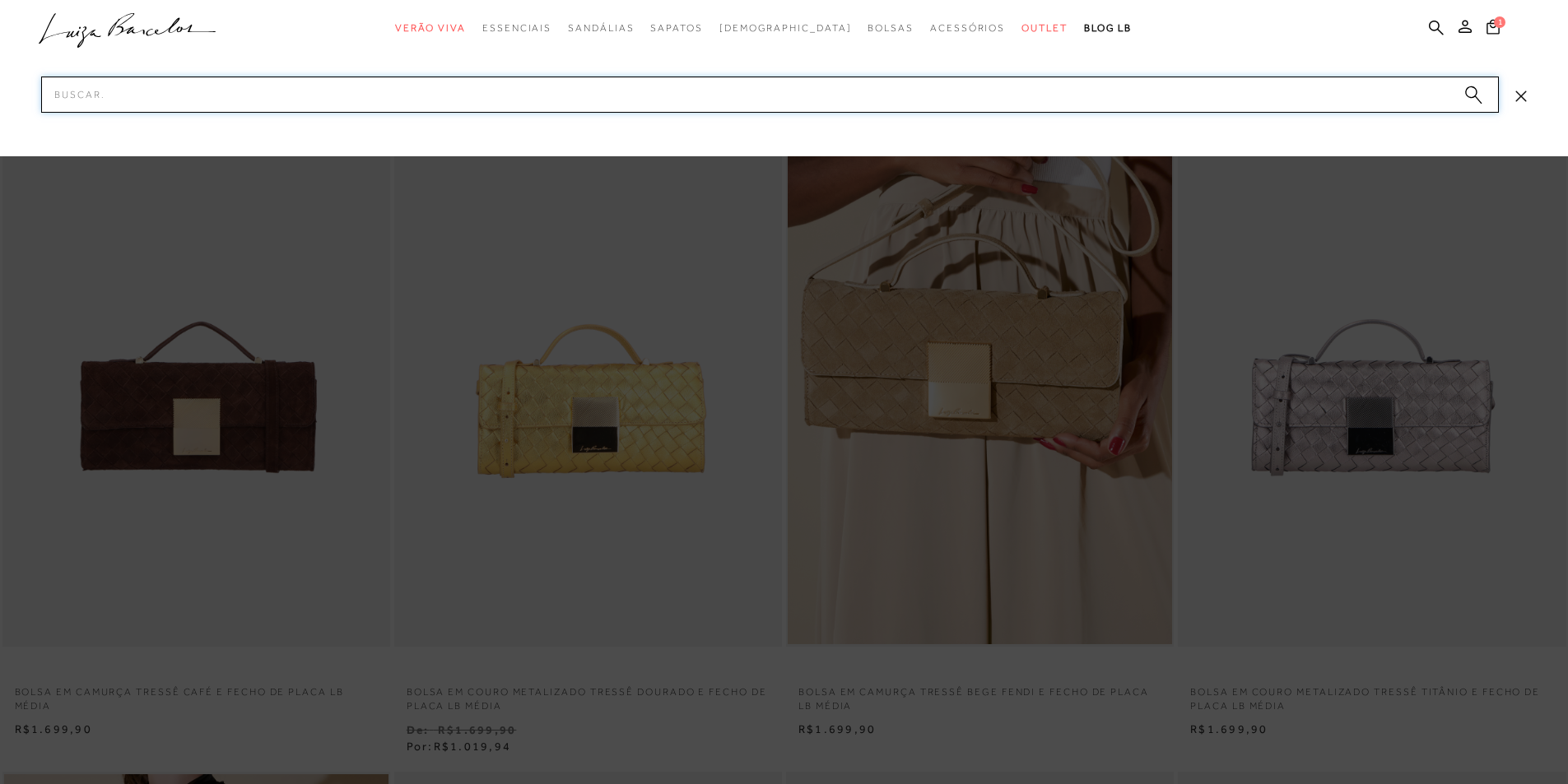
paste input "77771176_5"
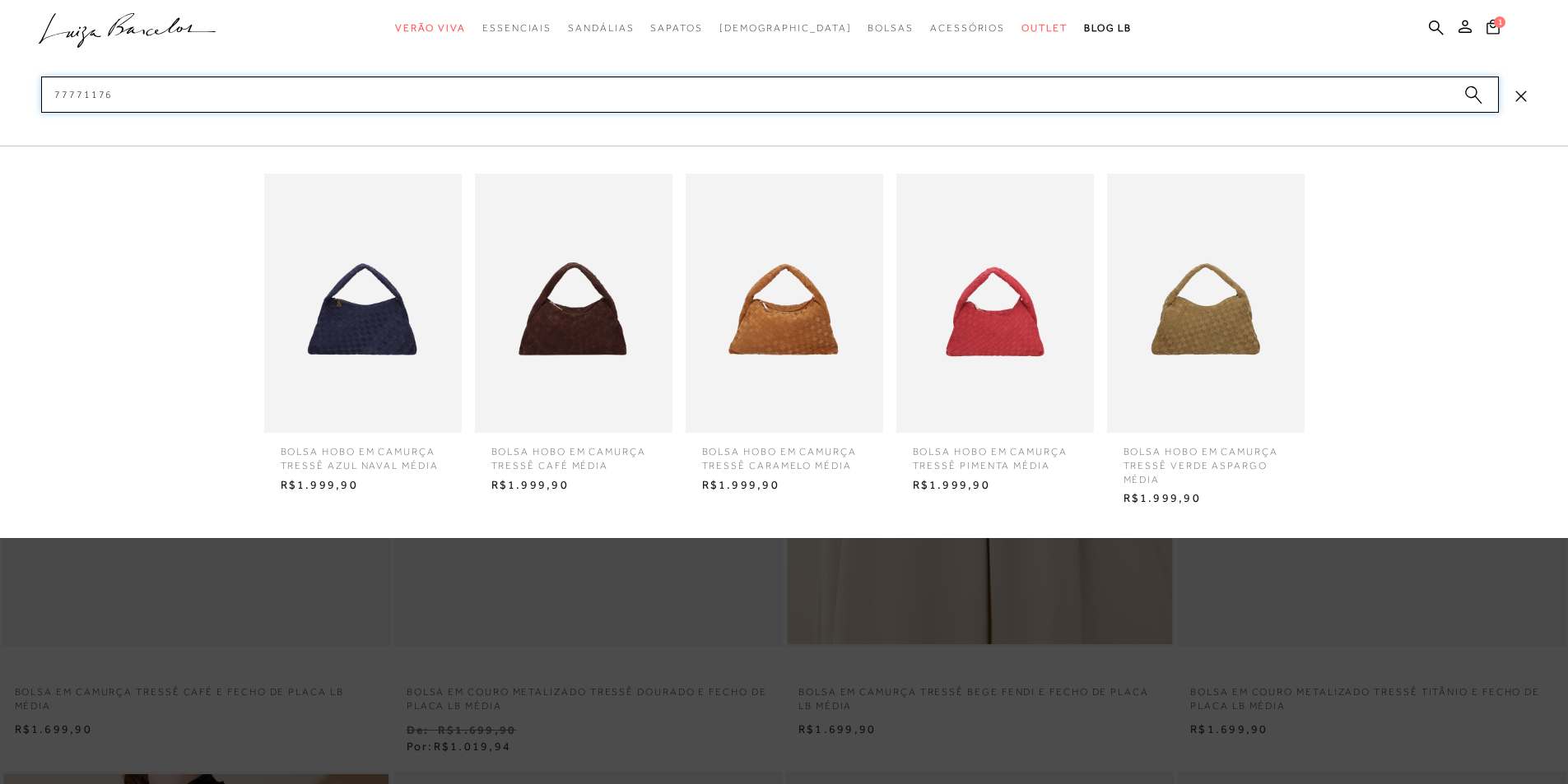
type input "77771176"
click at [1468, 90] on circle "submit" at bounding box center [1471, 92] width 12 height 12
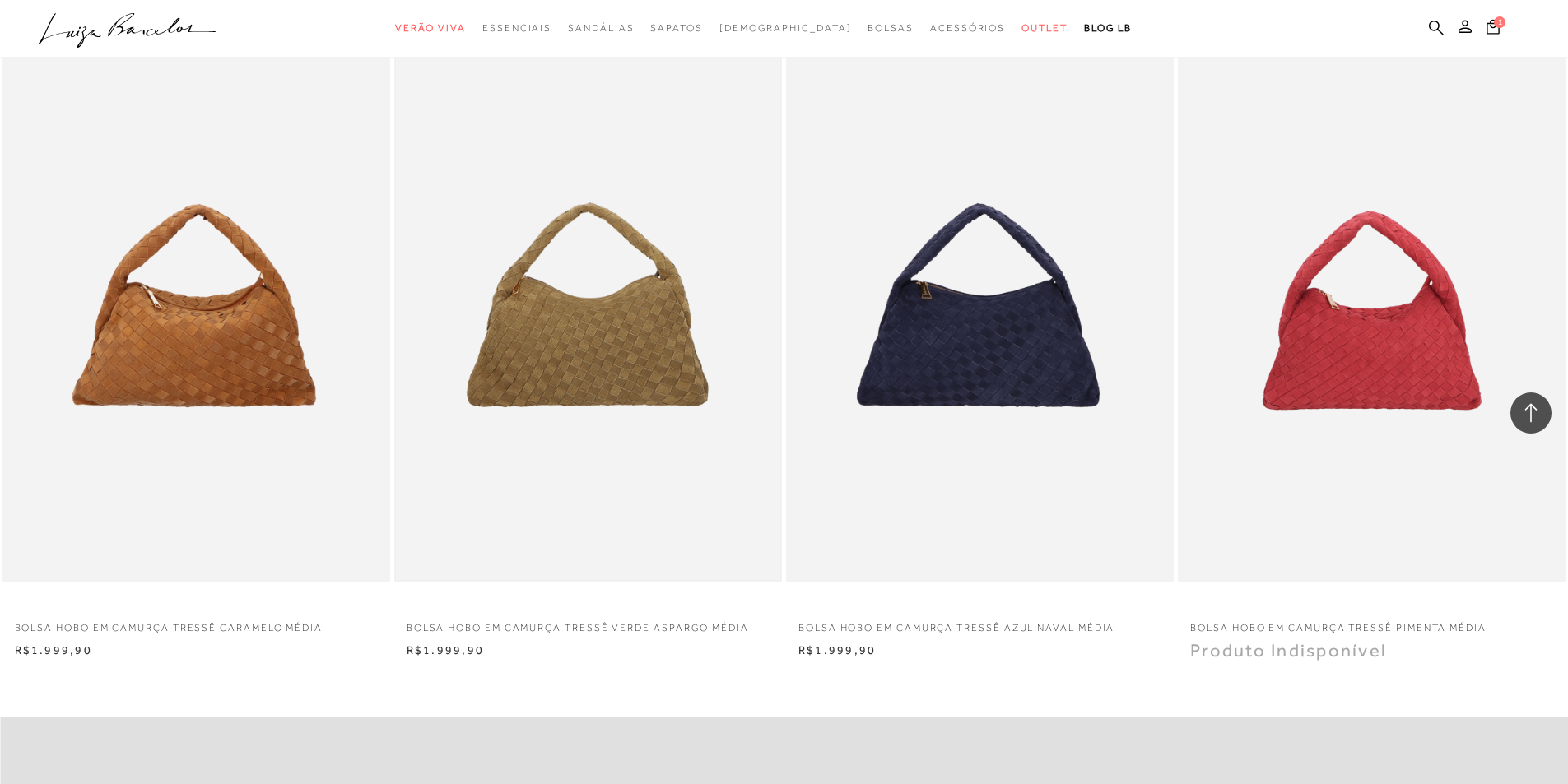
scroll to position [823, 0]
